Goal: Task Accomplishment & Management: Manage account settings

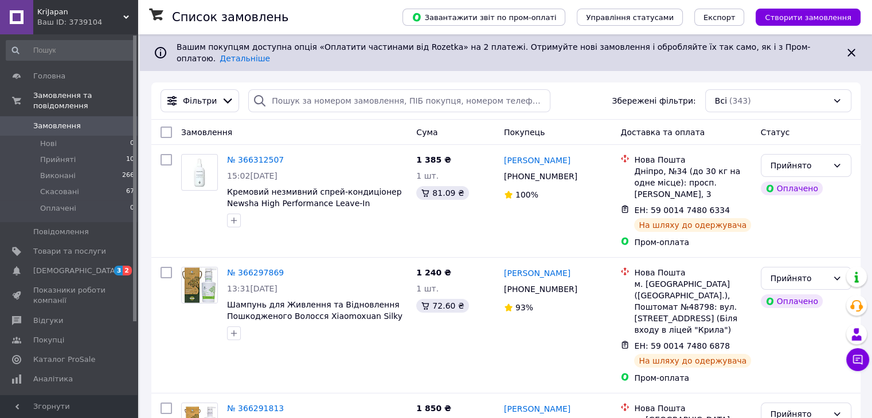
click at [849, 49] on icon at bounding box center [850, 52] width 7 height 7
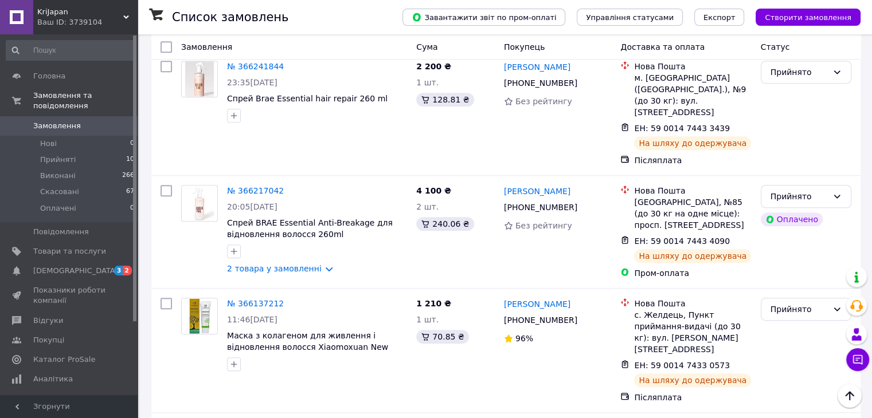
scroll to position [539, 0]
click at [62, 266] on span "[DEMOGRAPHIC_DATA]" at bounding box center [75, 271] width 85 height 10
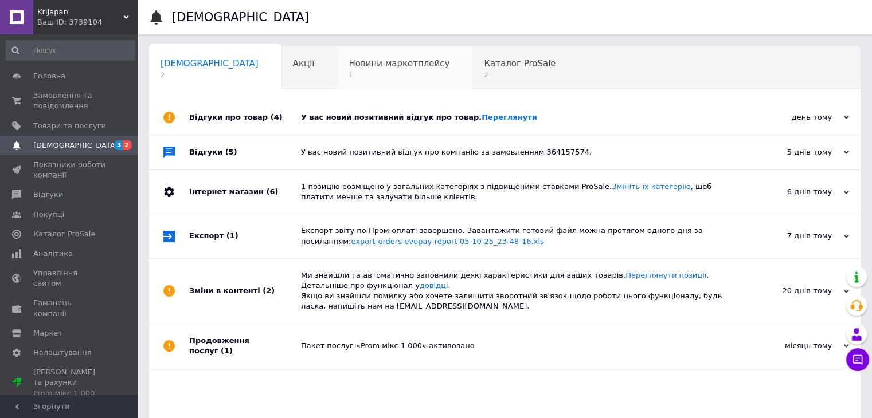
click at [349, 74] on span "1" at bounding box center [399, 75] width 101 height 9
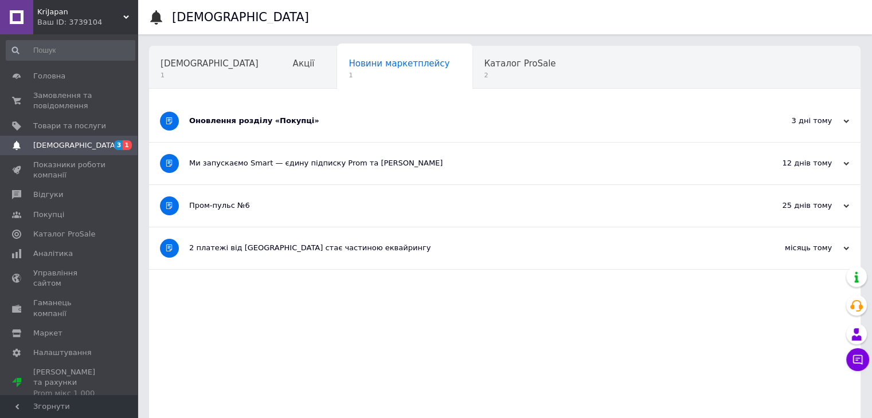
click at [849, 122] on div "3 дні тому [DATE]" at bounding box center [797, 121] width 126 height 42
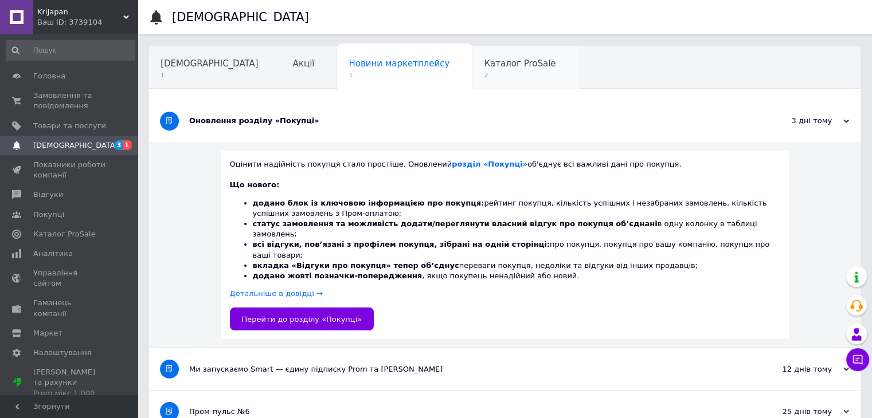
click at [484, 58] on span "Каталог ProSale" at bounding box center [520, 63] width 72 height 10
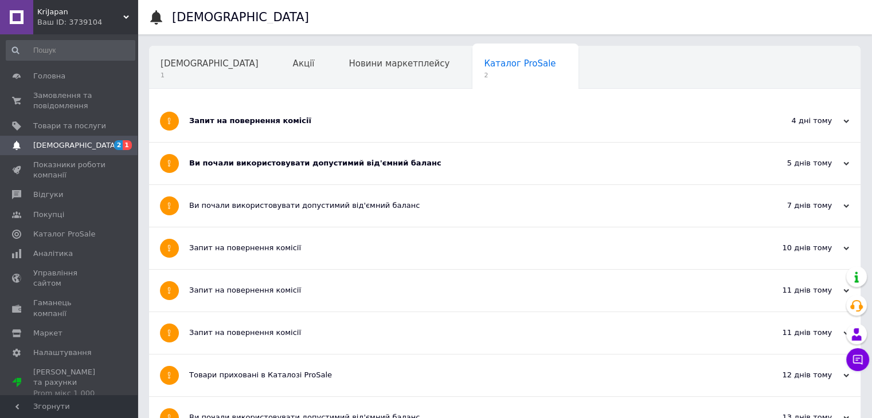
click at [308, 165] on div "Ви почали використовувати допустимий від'ємний баланс" at bounding box center [461, 163] width 545 height 10
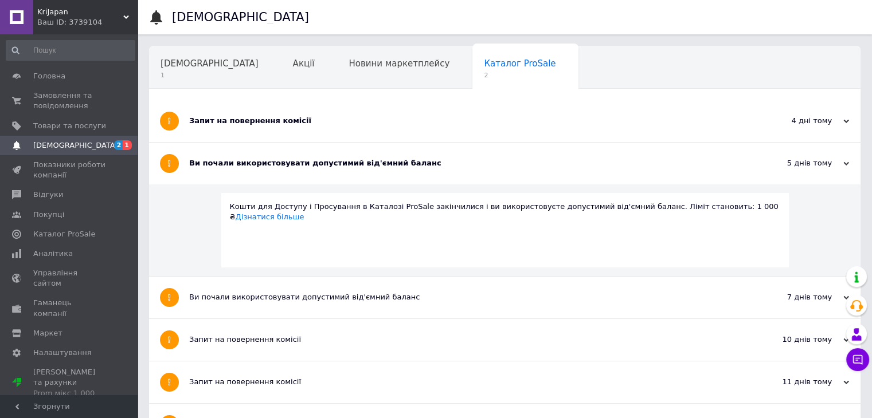
click at [275, 132] on div "Запит на повернення комісії" at bounding box center [461, 121] width 545 height 42
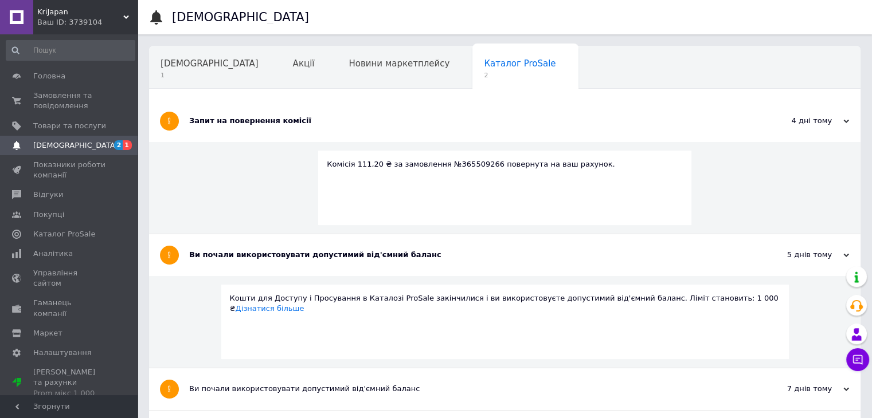
click at [168, 118] on icon at bounding box center [169, 121] width 7 height 7
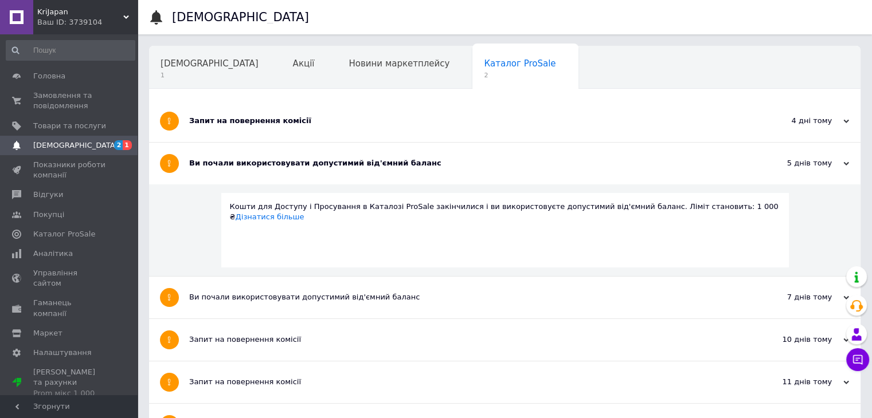
click at [167, 163] on icon at bounding box center [169, 163] width 7 height 7
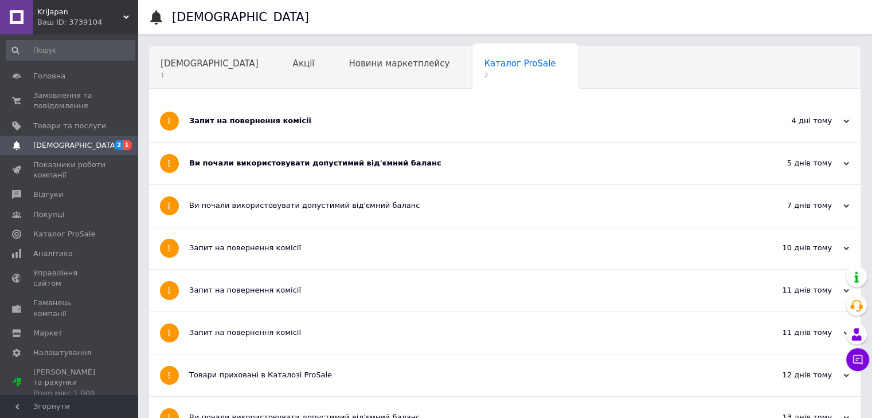
click at [234, 171] on div "Ви почали використовувати допустимий від'ємний баланс" at bounding box center [461, 164] width 545 height 42
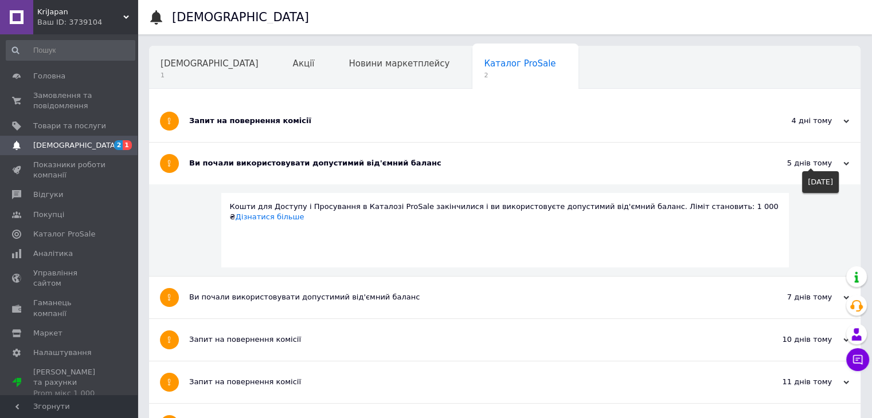
click at [827, 163] on div "5 днів тому" at bounding box center [791, 163] width 115 height 10
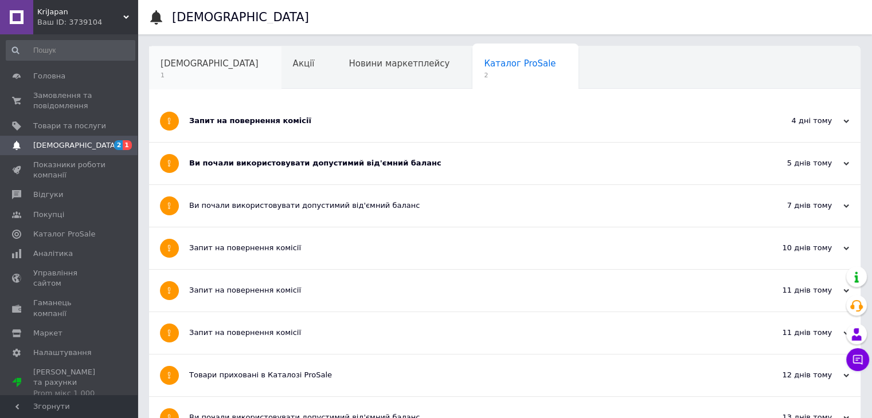
click at [190, 74] on span "1" at bounding box center [210, 75] width 98 height 9
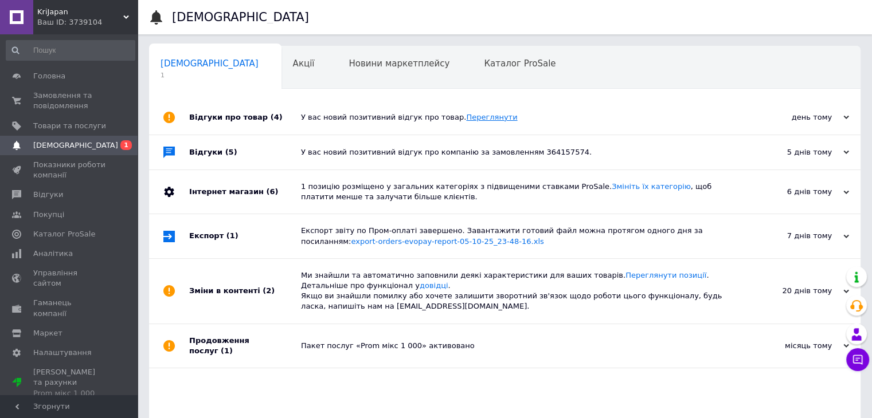
click at [466, 115] on link "Переглянути" at bounding box center [491, 117] width 51 height 9
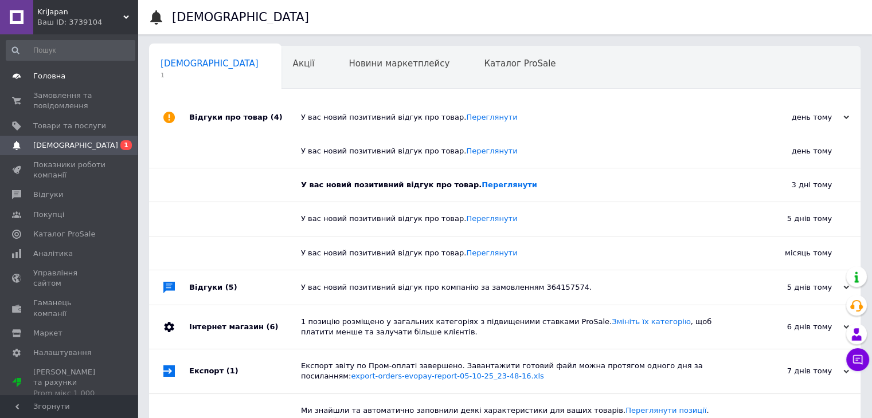
click at [62, 75] on span "Головна" at bounding box center [69, 76] width 73 height 10
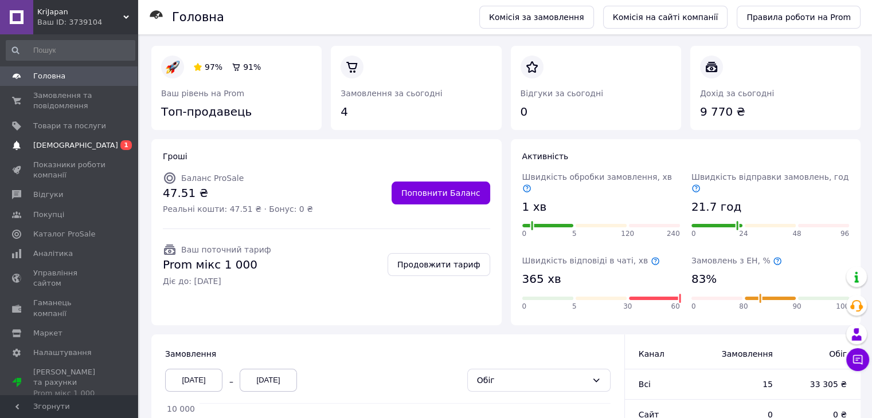
click at [108, 150] on span "0 1" at bounding box center [122, 145] width 32 height 10
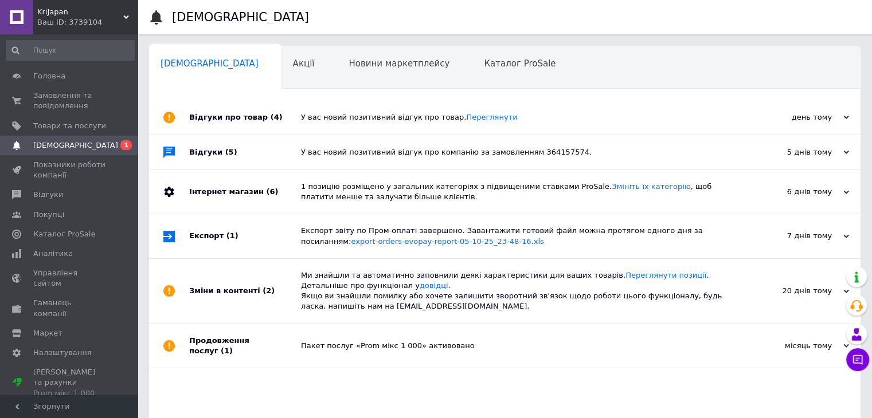
click at [225, 155] on span "(5)" at bounding box center [231, 152] width 12 height 9
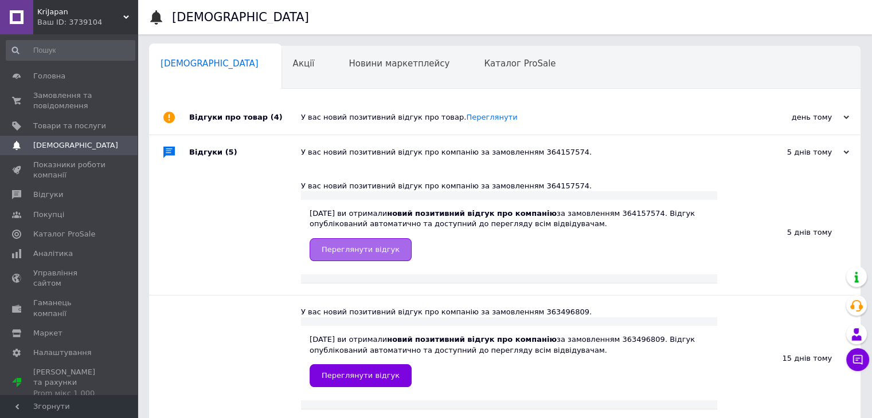
click at [359, 254] on span "Переглянути відгук" at bounding box center [361, 249] width 78 height 9
click at [436, 150] on div "У вас новий позитивний відгук про компанію за замовленням 364157574." at bounding box center [517, 152] width 433 height 10
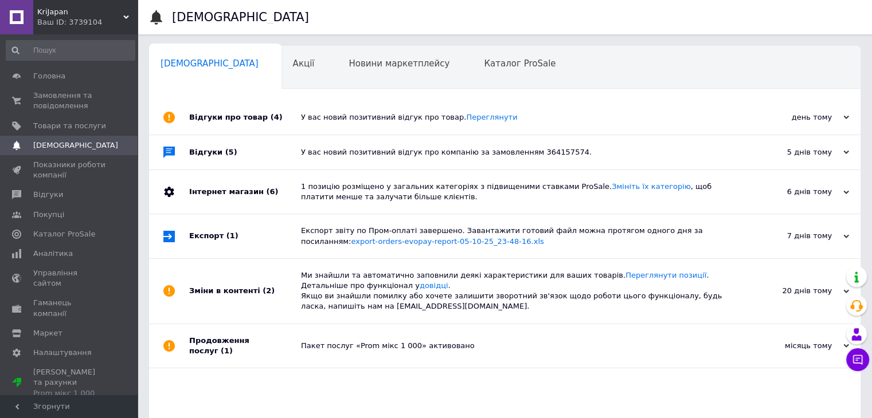
click at [436, 150] on div "У вас новий позитивний відгук про компанію за замовленням 364157574." at bounding box center [517, 152] width 433 height 10
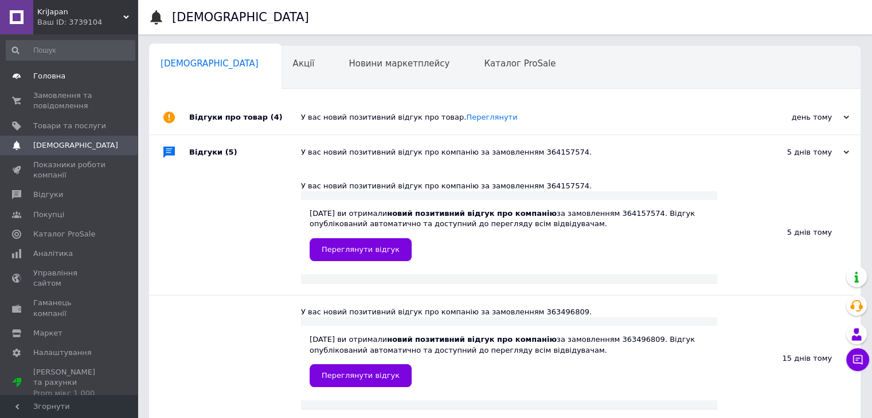
click at [57, 79] on span "Головна" at bounding box center [49, 76] width 32 height 10
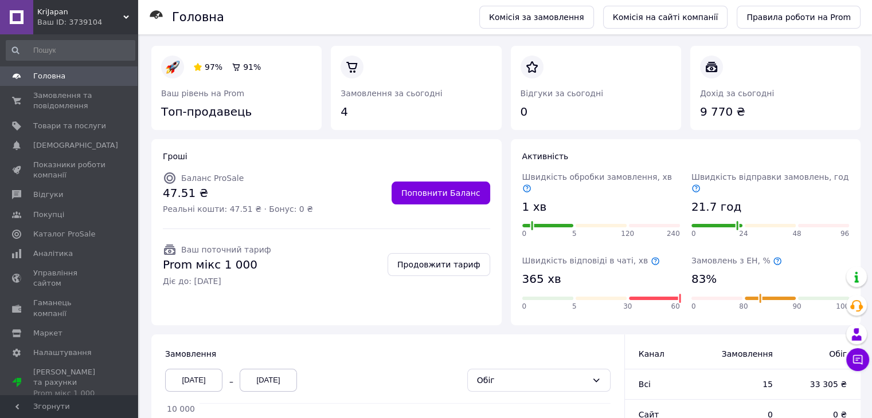
click at [122, 24] on div "Ваш ID: 3739104" at bounding box center [87, 22] width 100 height 10
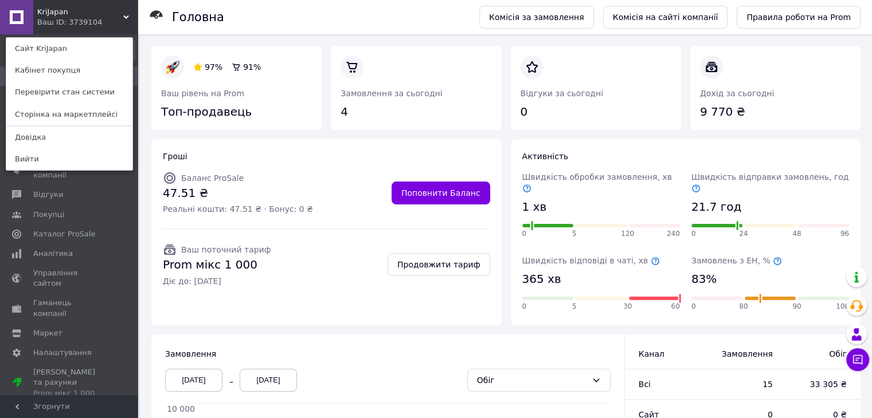
click at [128, 19] on icon at bounding box center [126, 17] width 6 height 6
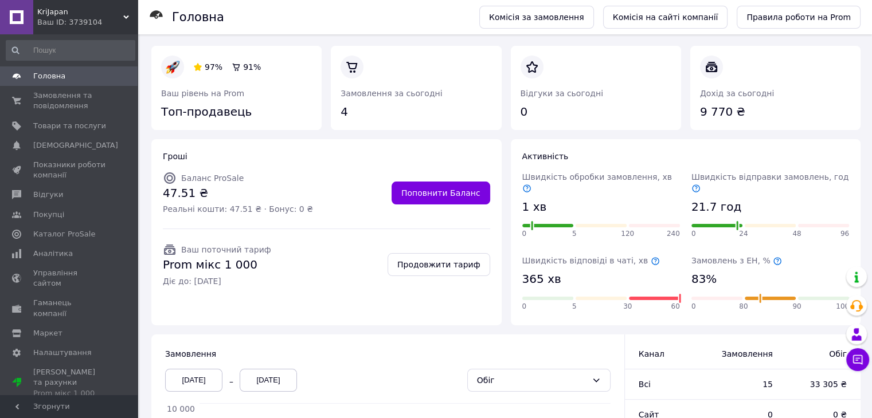
click at [105, 18] on div "Ваш ID: 3739104" at bounding box center [87, 22] width 100 height 10
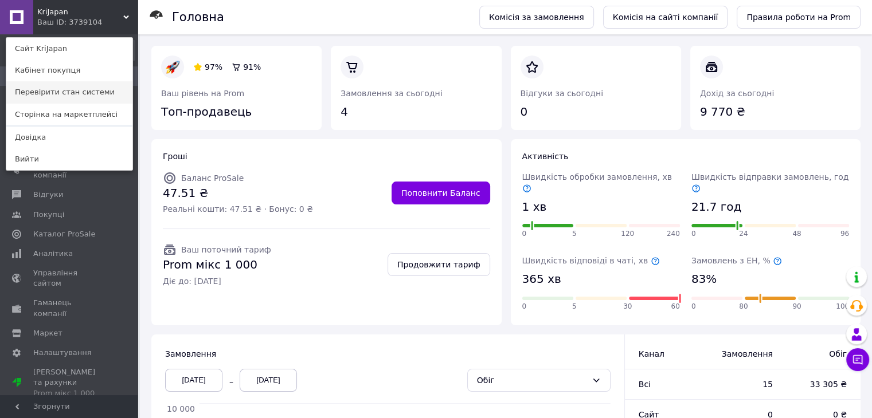
click at [84, 84] on link "Перевірити стан системи" at bounding box center [69, 92] width 126 height 22
